Goal: Check status

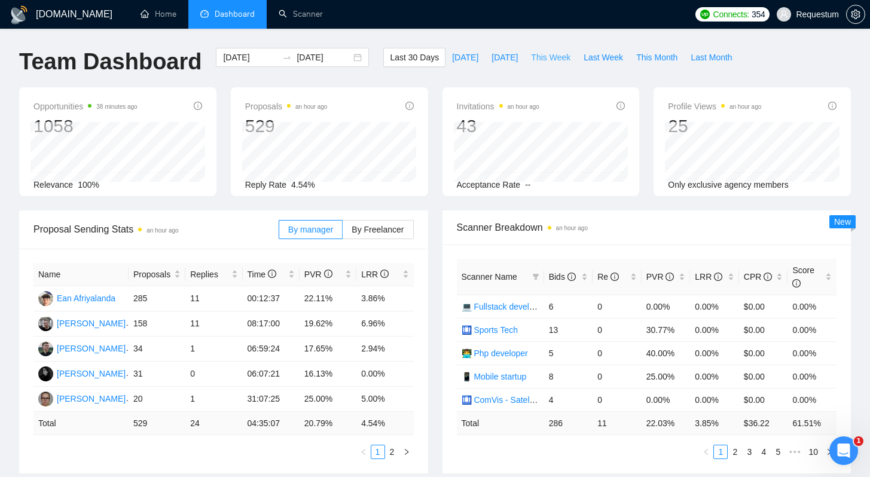
click at [550, 59] on span "This Week" at bounding box center [550, 57] width 39 height 13
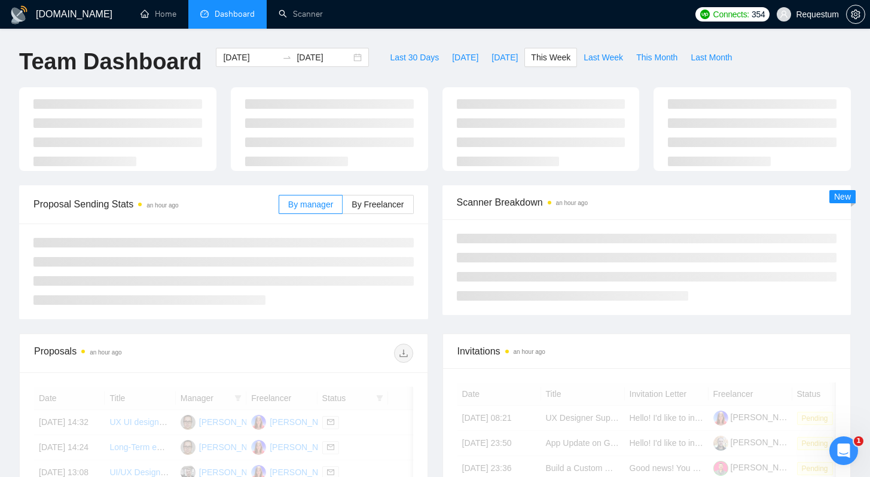
type input "[DATE]"
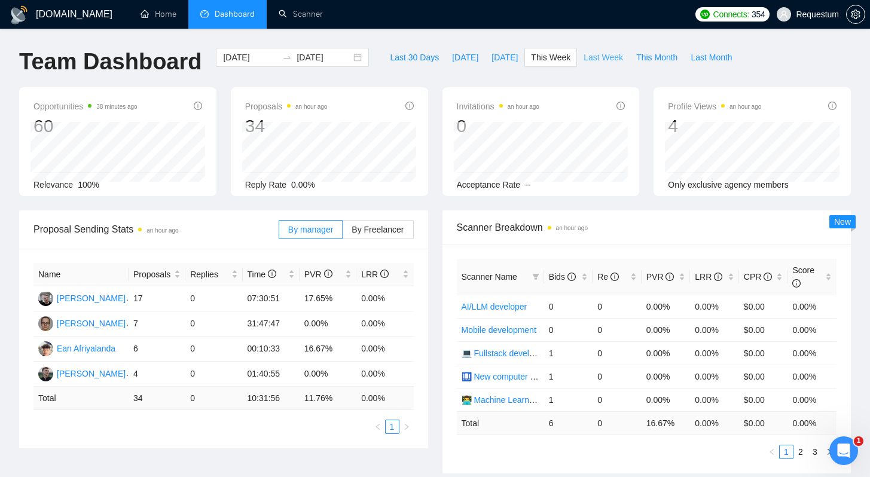
click at [595, 60] on span "Last Week" at bounding box center [603, 57] width 39 height 13
type input "[DATE]"
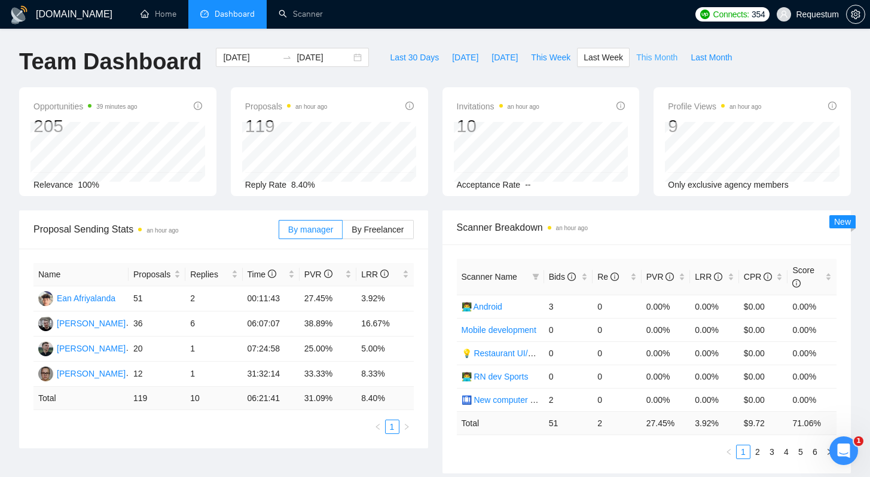
click at [667, 56] on span "This Month" at bounding box center [656, 57] width 41 height 13
type input "[DATE]"
